Goal: Task Accomplishment & Management: Use online tool/utility

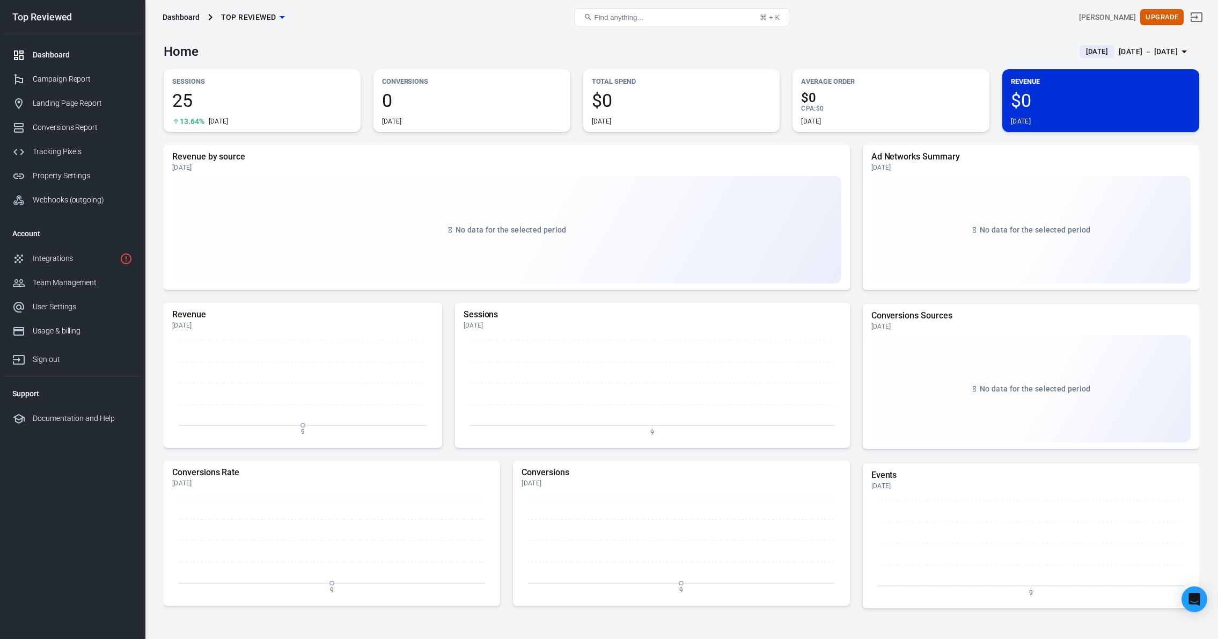
click at [1119, 54] on div "[DATE] － [DATE]" at bounding box center [1148, 51] width 59 height 13
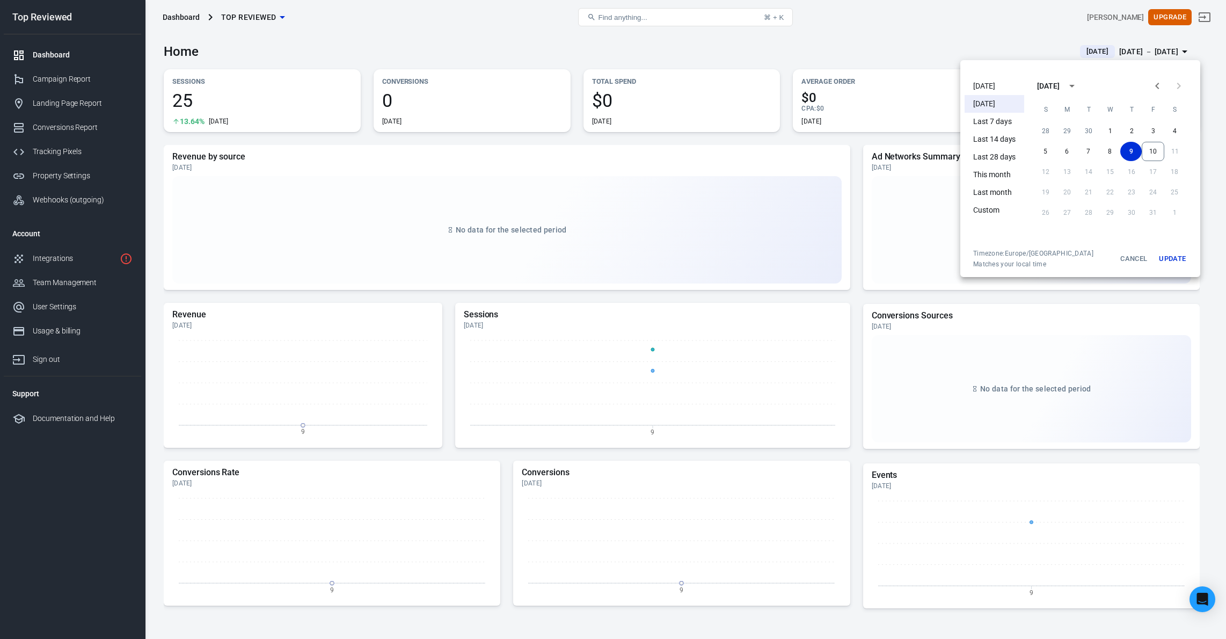
click at [999, 178] on li "This month" at bounding box center [994, 175] width 60 height 18
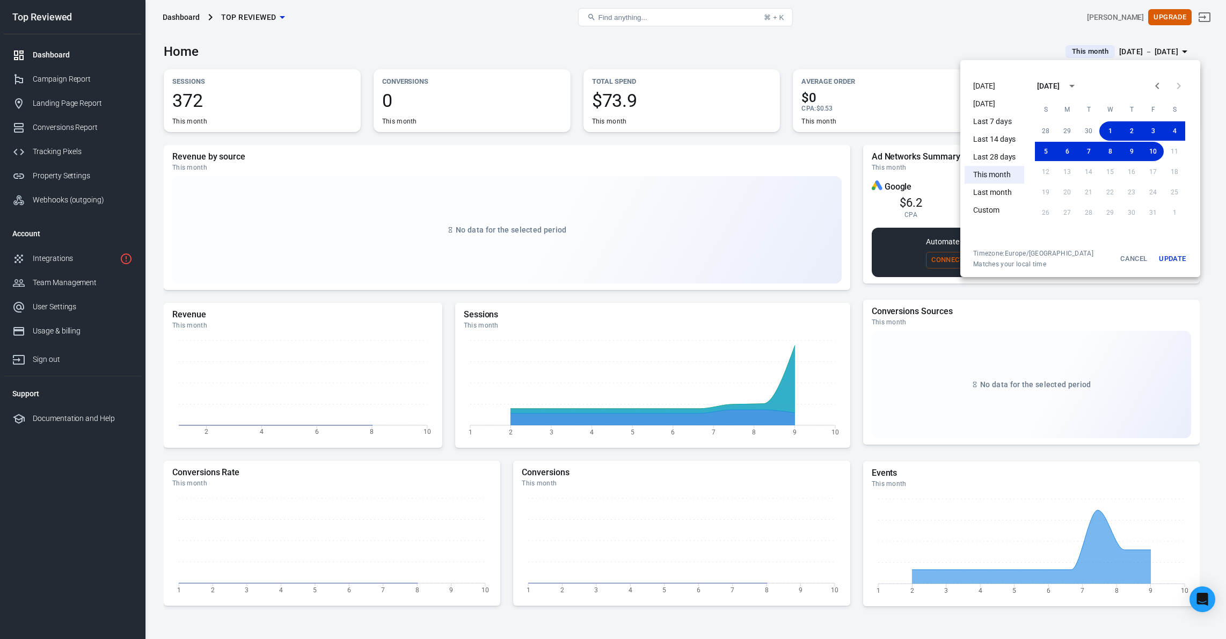
click at [883, 38] on div at bounding box center [613, 319] width 1226 height 639
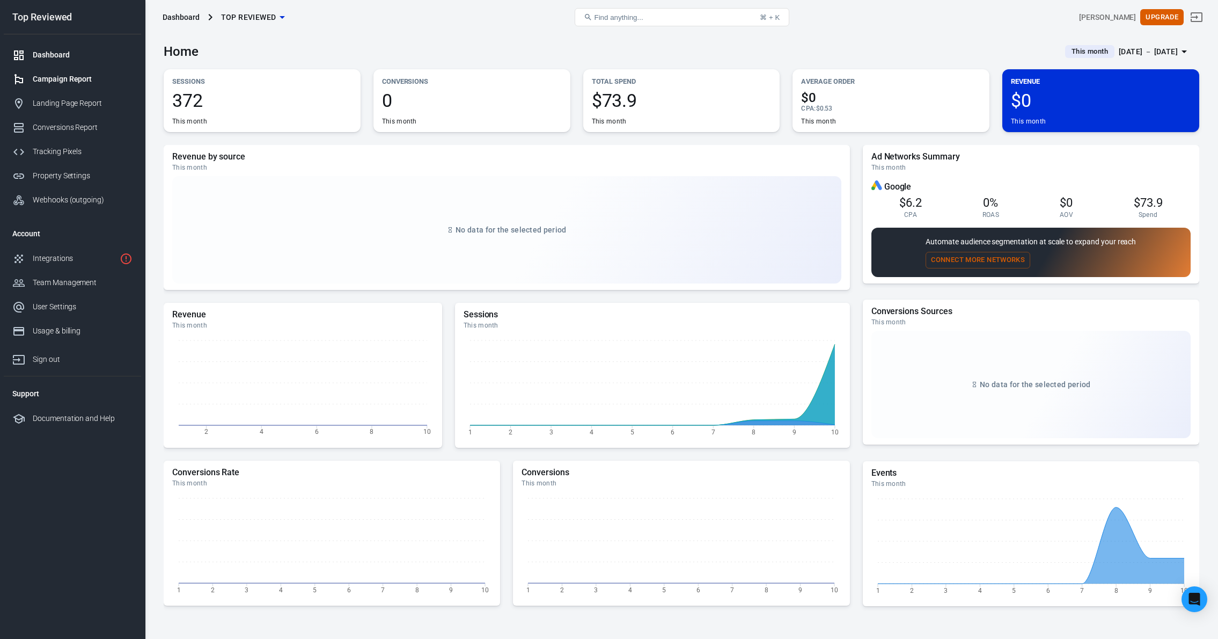
click at [68, 78] on div "Campaign Report" at bounding box center [83, 79] width 100 height 11
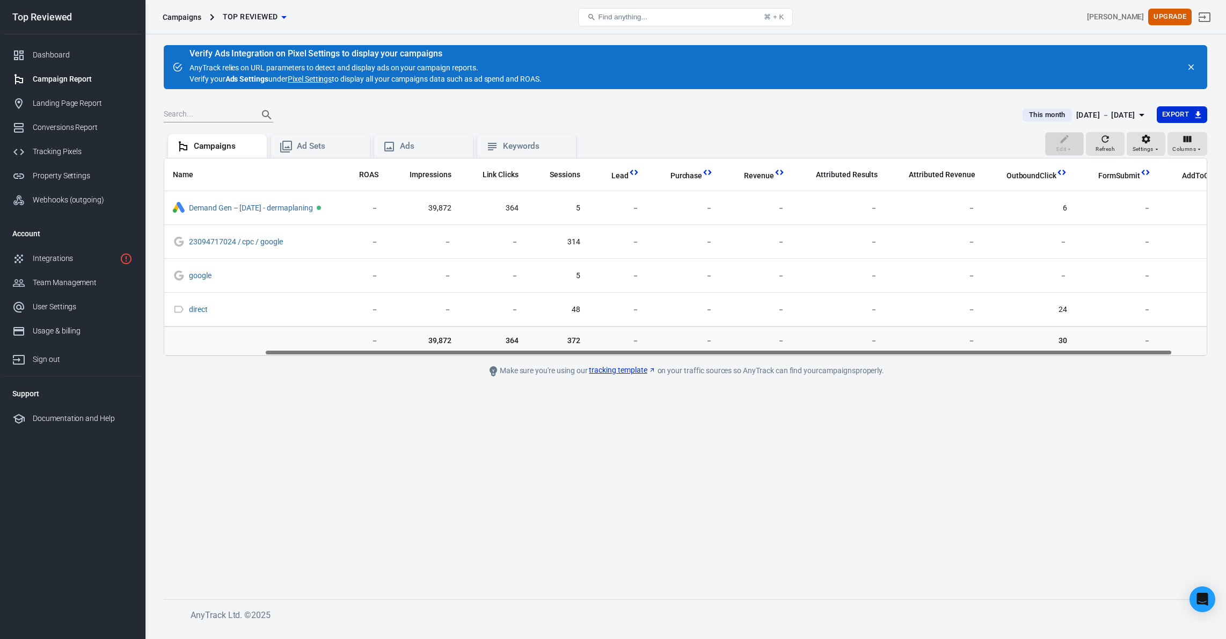
scroll to position [0, 155]
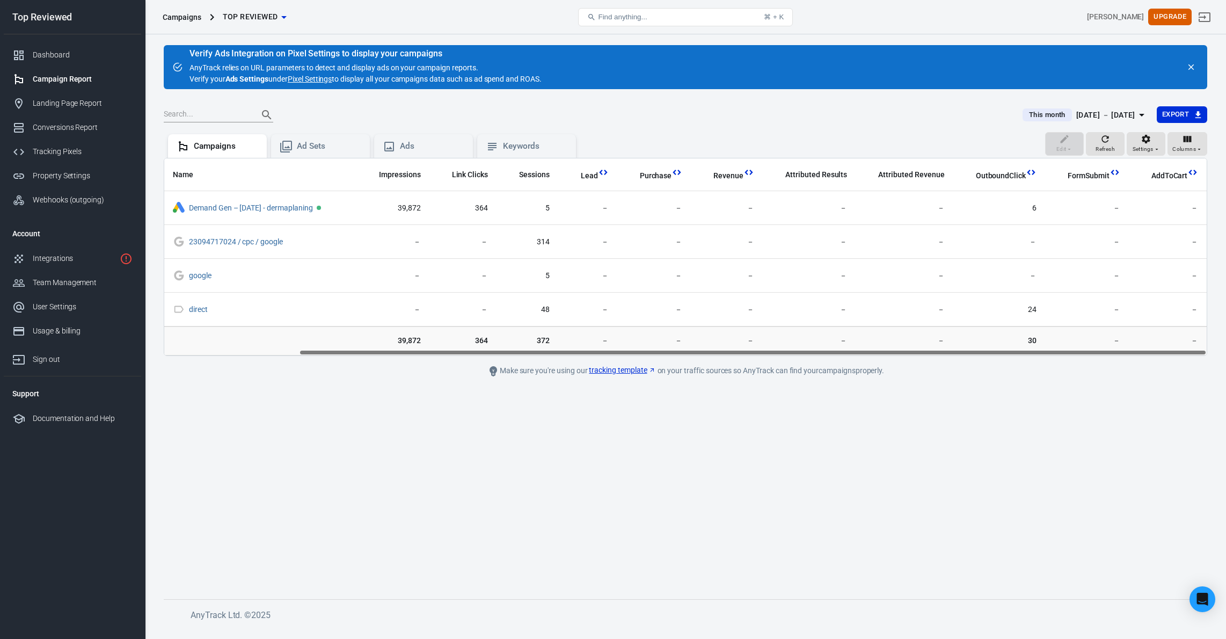
drag, startPoint x: 582, startPoint y: 351, endPoint x: 791, endPoint y: 352, distance: 208.2
click at [791, 352] on div "Name Amount Spent ROAS Impressions Link Clicks Sessions Lead Purchase Revenue A…" at bounding box center [685, 256] width 1042 height 197
click at [1176, 149] on span "Columns" at bounding box center [1184, 149] width 24 height 10
click at [1151, 202] on p "Performance" at bounding box center [1158, 199] width 43 height 11
radio input "false"
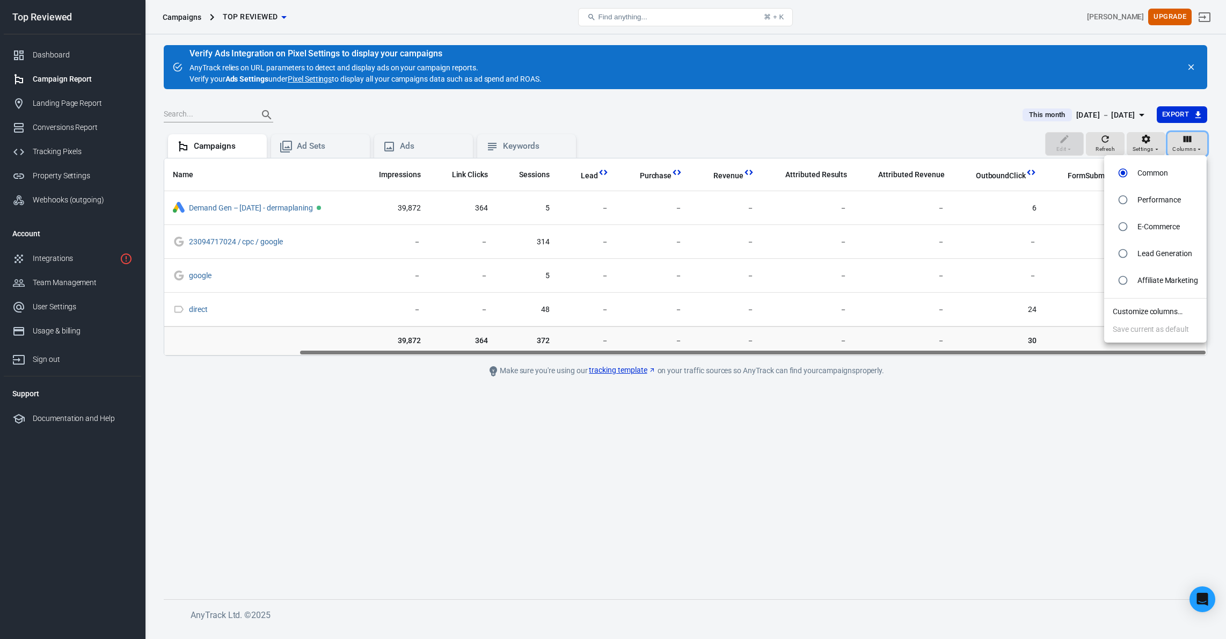
radio input "true"
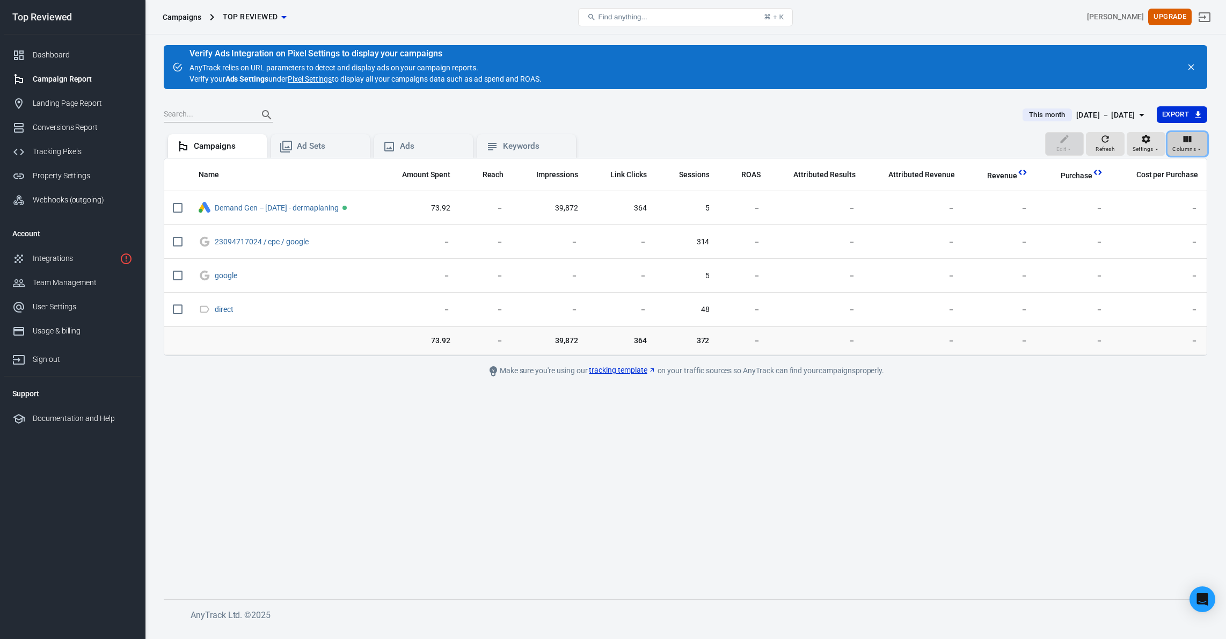
click at [1186, 148] on span "Columns" at bounding box center [1184, 149] width 24 height 10
click at [1162, 177] on p "Common" at bounding box center [1152, 172] width 31 height 11
radio input "true"
radio input "false"
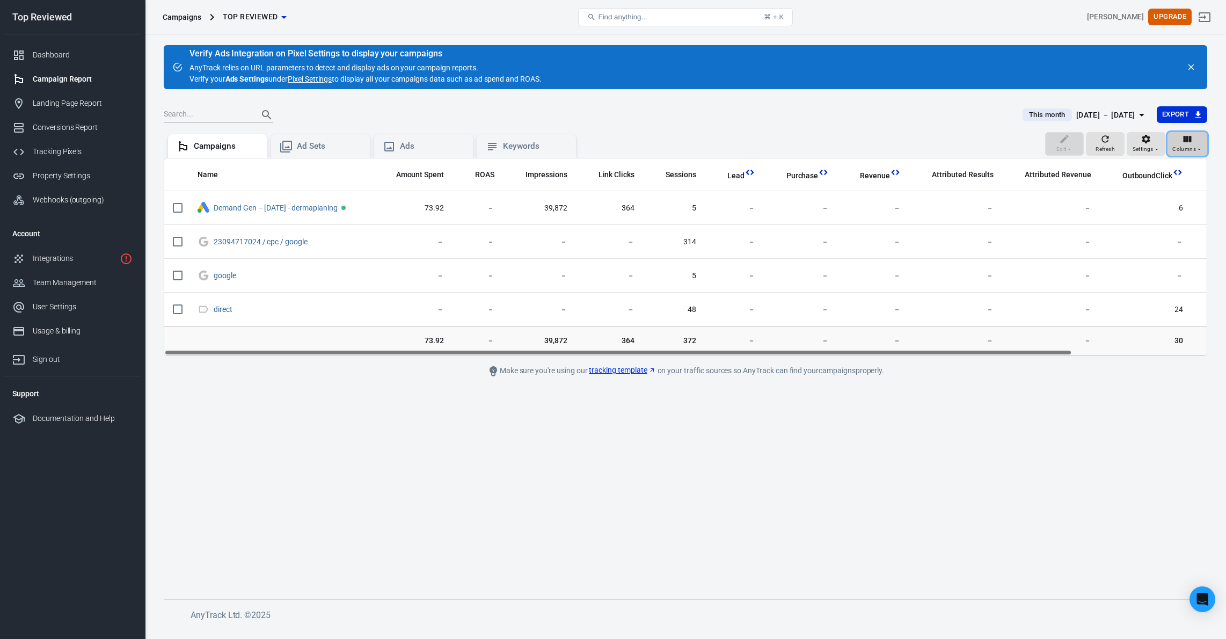
click at [1184, 149] on span "Columns" at bounding box center [1184, 149] width 24 height 10
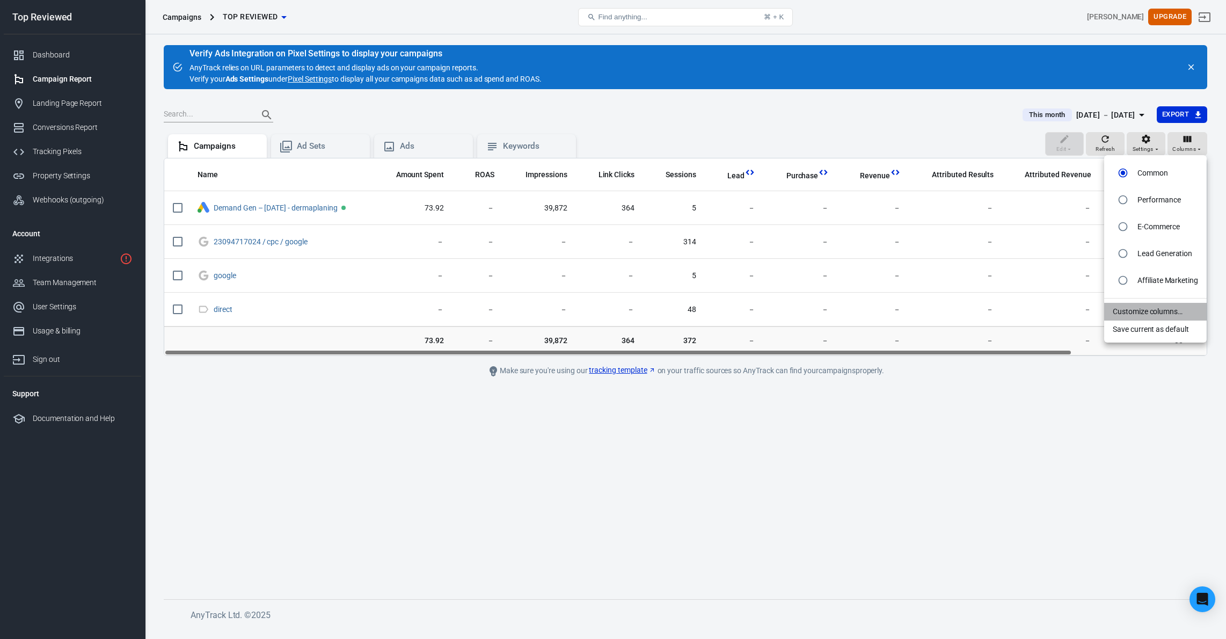
click at [1154, 307] on li "Customize columns…" at bounding box center [1155, 312] width 103 height 18
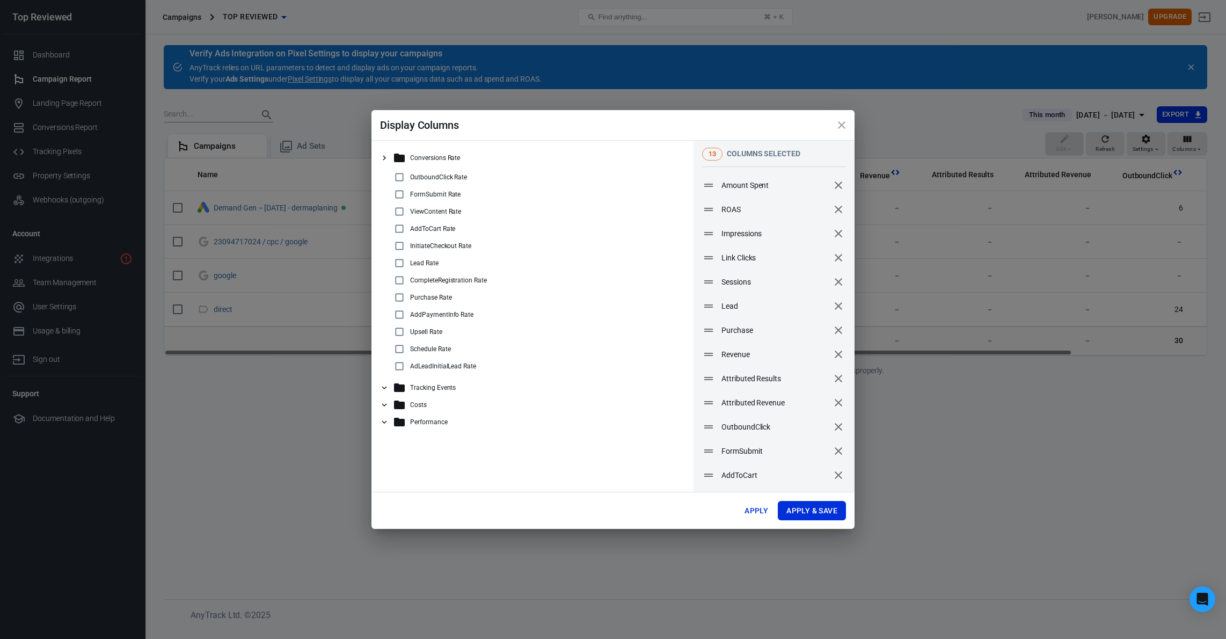
click at [436, 181] on div "OutboundClick Rate" at bounding box center [537, 177] width 288 height 13
checkbox input "true"
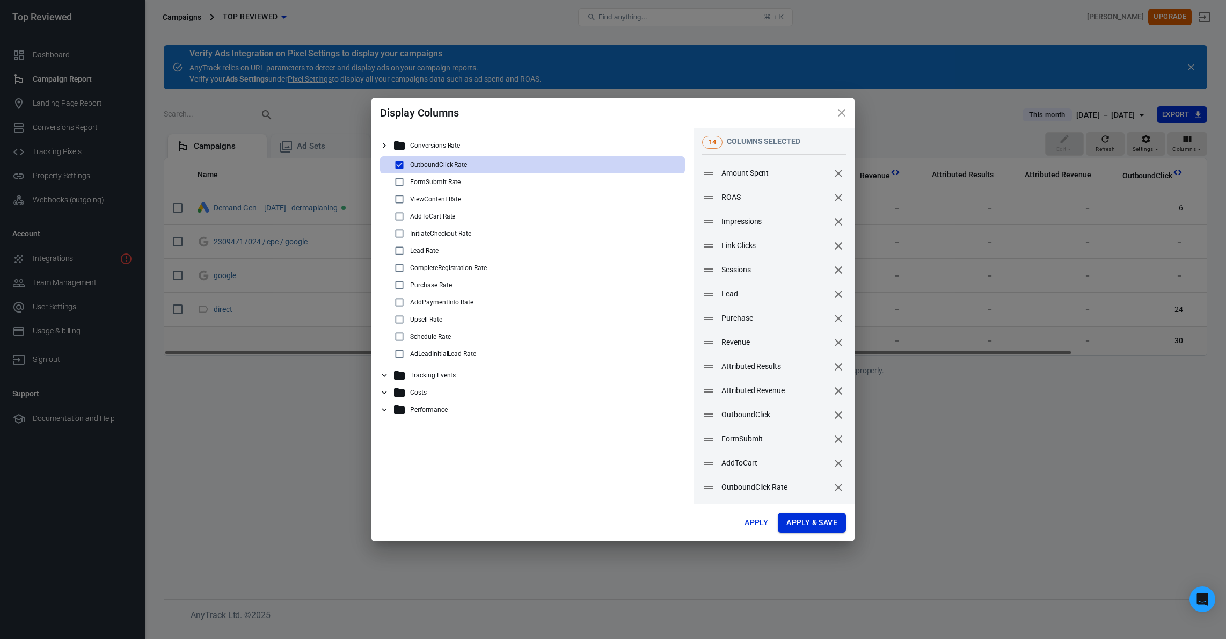
click at [821, 522] on button "Apply & Save" at bounding box center [812, 523] width 68 height 20
radio input "false"
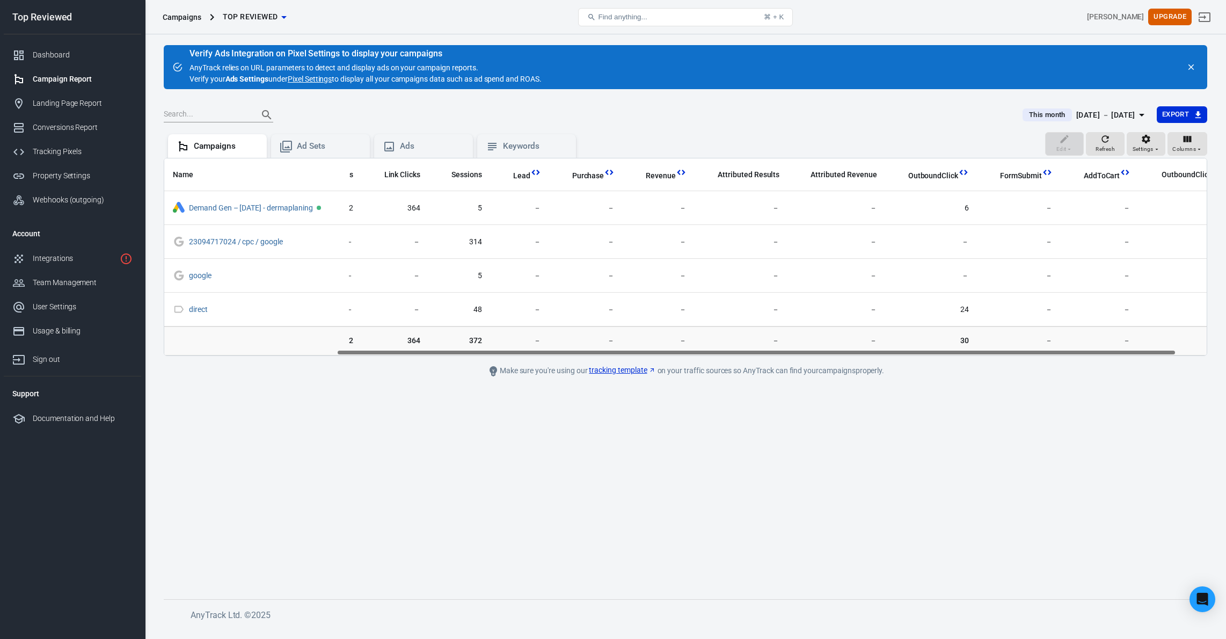
scroll to position [0, 252]
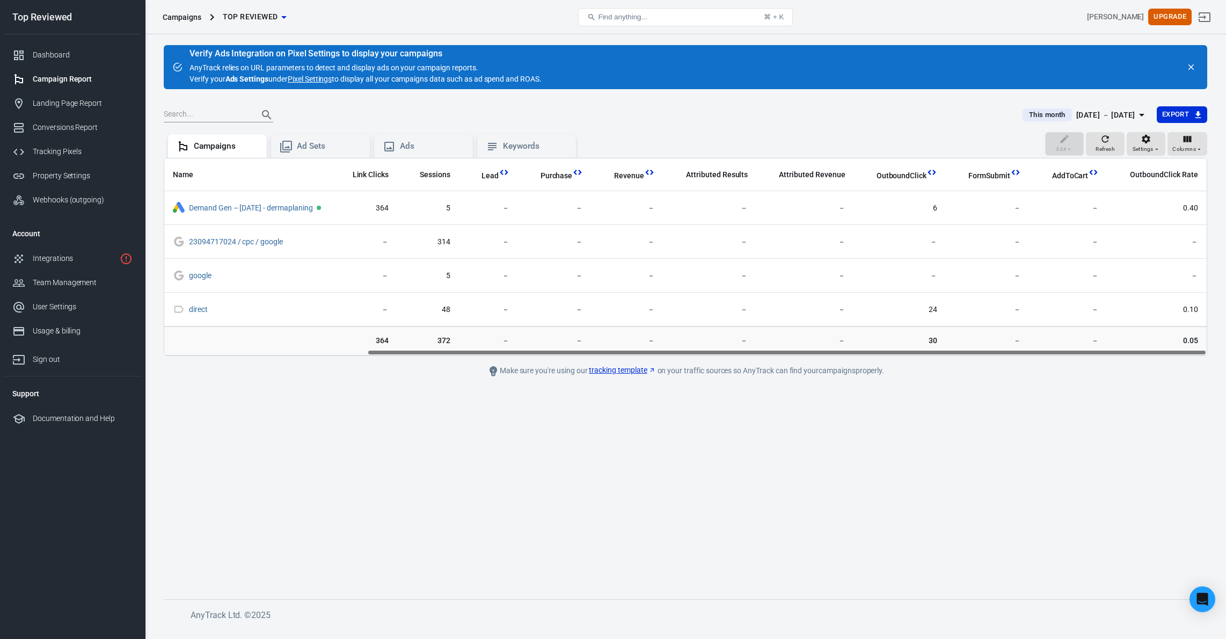
drag, startPoint x: 962, startPoint y: 355, endPoint x: 1106, endPoint y: 354, distance: 144.4
click at [1106, 354] on div "Name Amount Spent ROAS Impressions Link Clicks Sessions Lead Purchase Revenue A…" at bounding box center [685, 256] width 1042 height 197
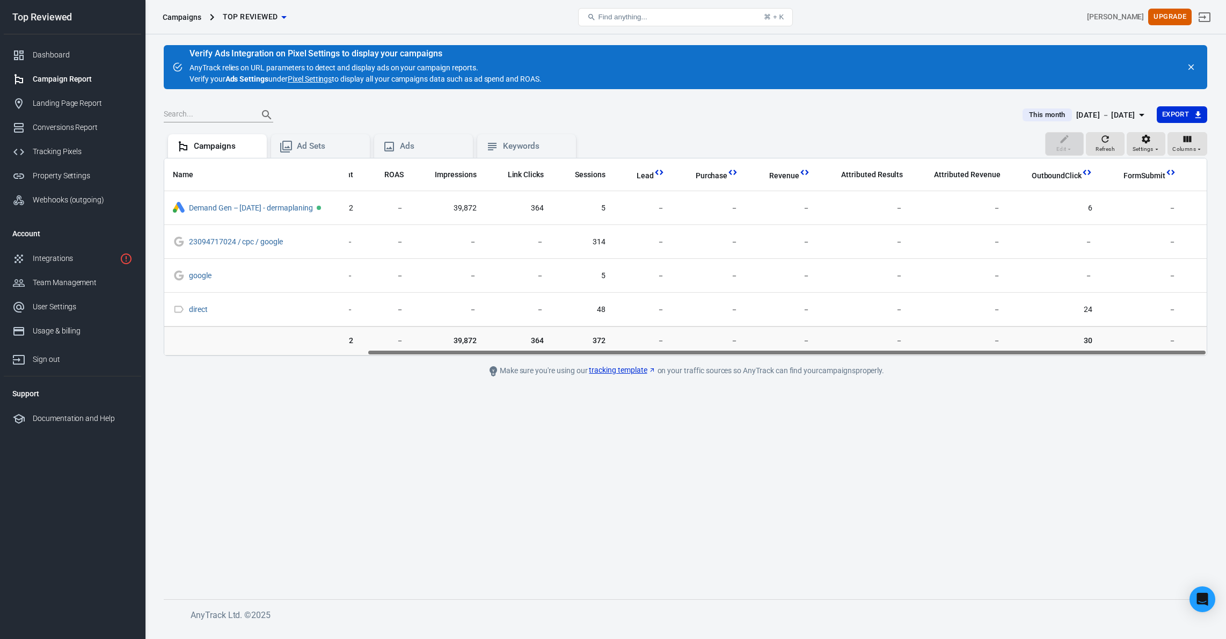
scroll to position [0, 0]
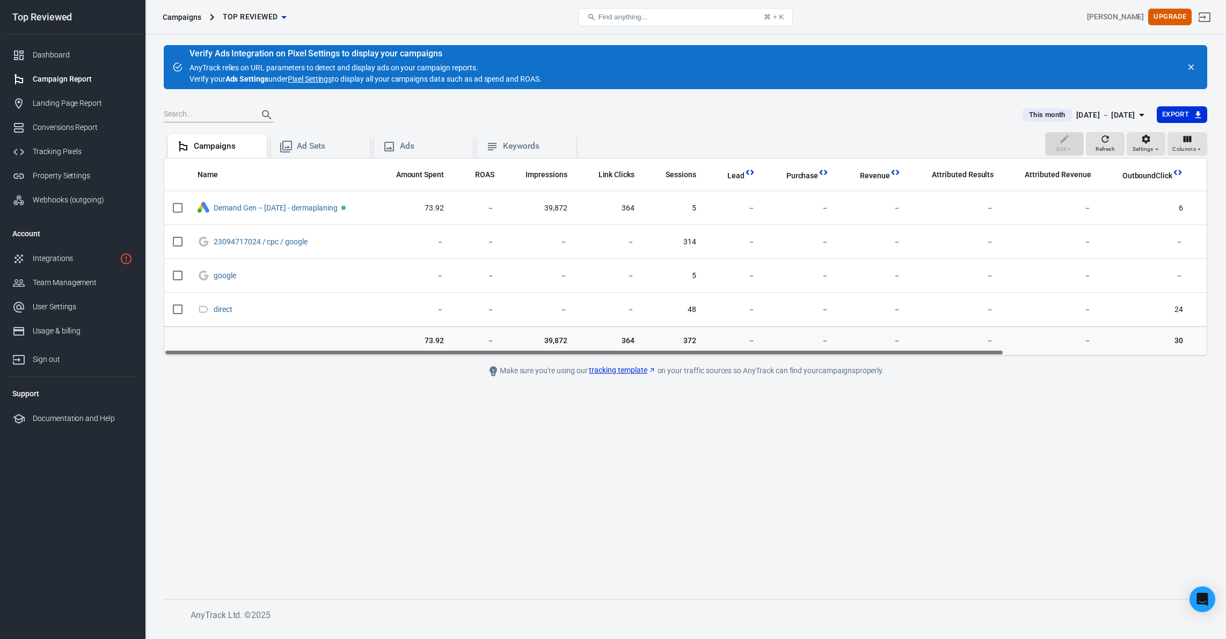
drag, startPoint x: 1102, startPoint y: 352, endPoint x: 801, endPoint y: 348, distance: 301.1
click at [801, 348] on div "Name Amount Spent ROAS Impressions Link Clicks Sessions Lead Purchase Revenue A…" at bounding box center [685, 256] width 1042 height 197
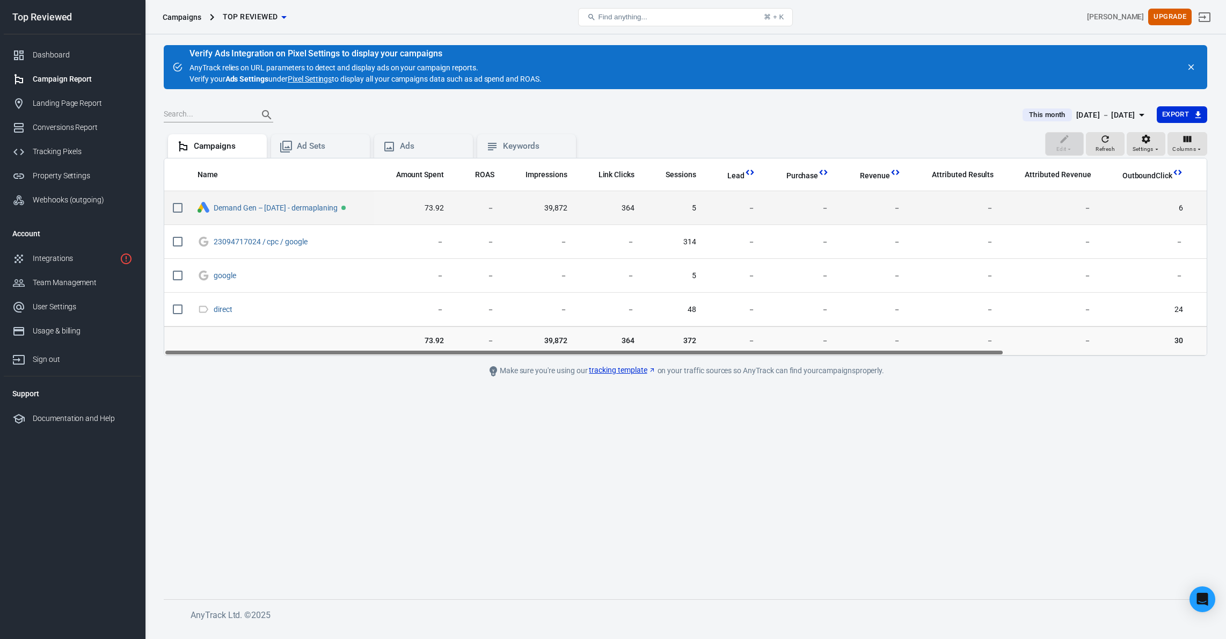
click at [693, 199] on td "5" at bounding box center [674, 208] width 62 height 34
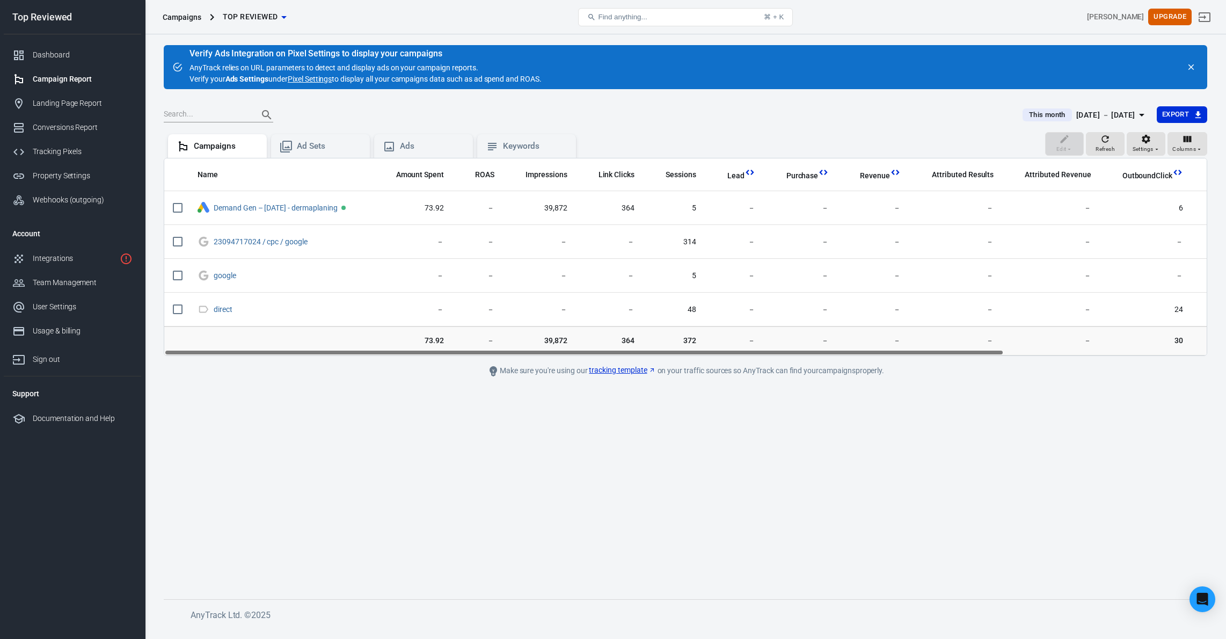
drag, startPoint x: 802, startPoint y: 352, endPoint x: 688, endPoint y: 337, distance: 114.8
click at [690, 337] on div "Name Amount Spent ROAS Impressions Link Clicks Sessions Lead Purchase Revenue A…" at bounding box center [685, 257] width 1043 height 198
click at [289, 151] on icon at bounding box center [286, 147] width 12 height 12
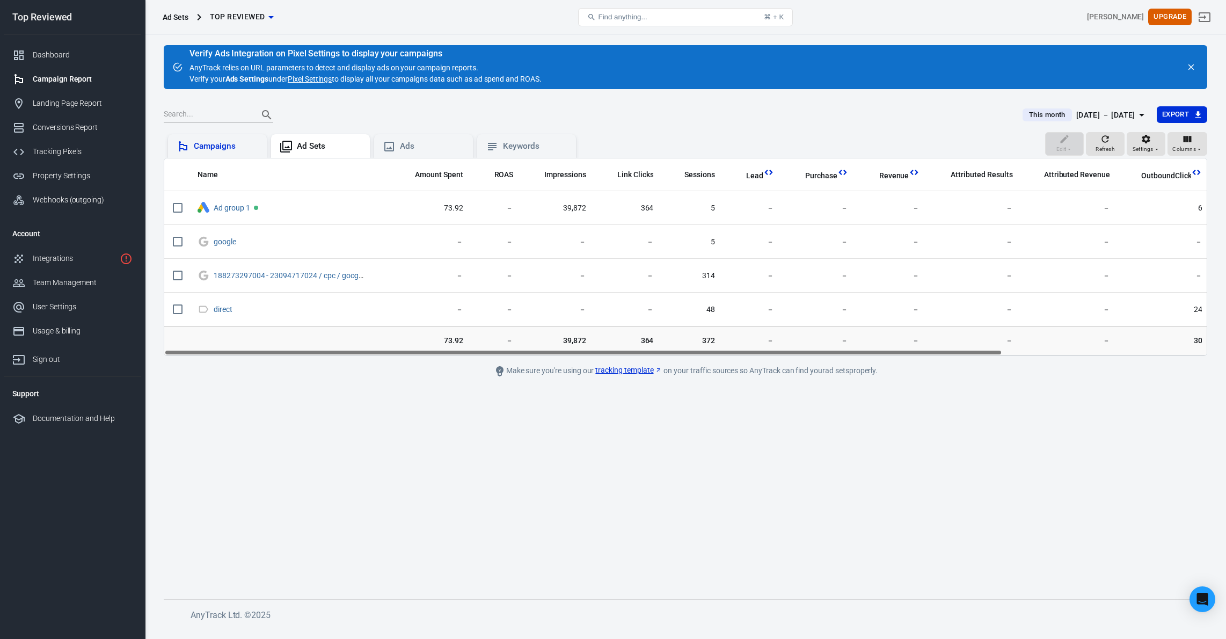
click at [221, 149] on div "Campaigns" at bounding box center [226, 146] width 64 height 11
